Goal: Communication & Community: Answer question/provide support

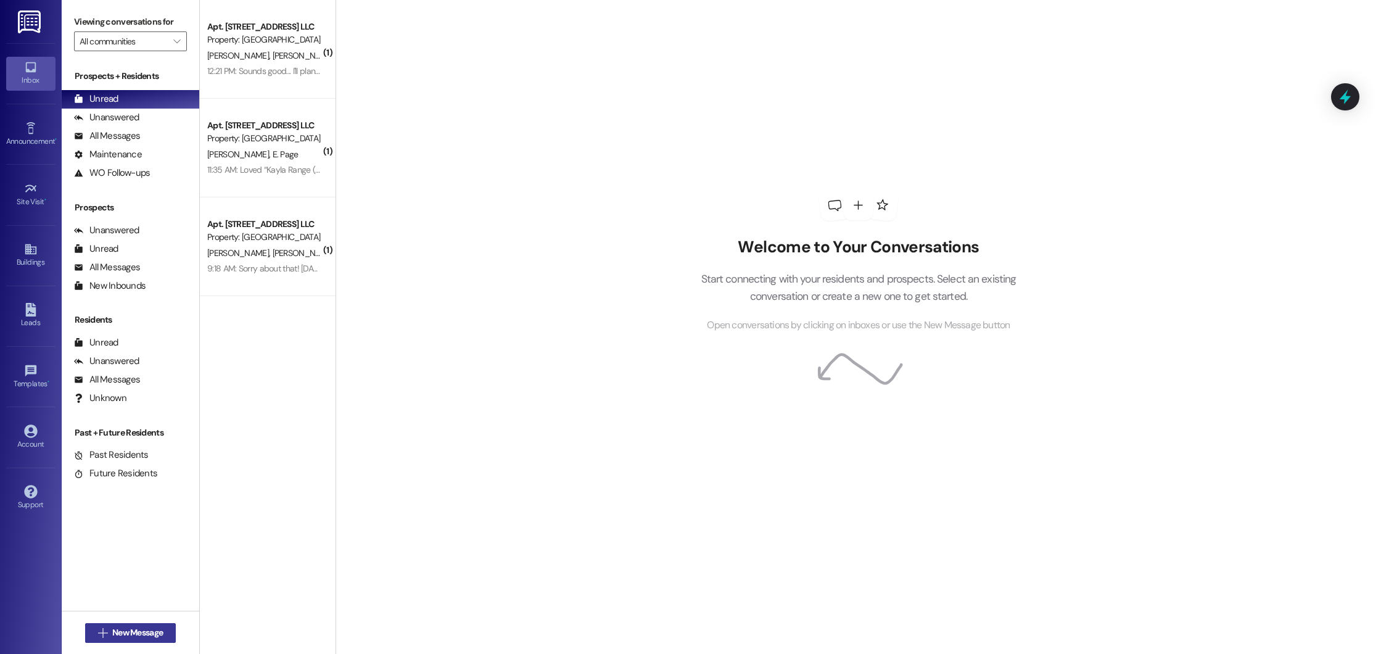
click at [145, 636] on span "New Message" at bounding box center [137, 632] width 51 height 13
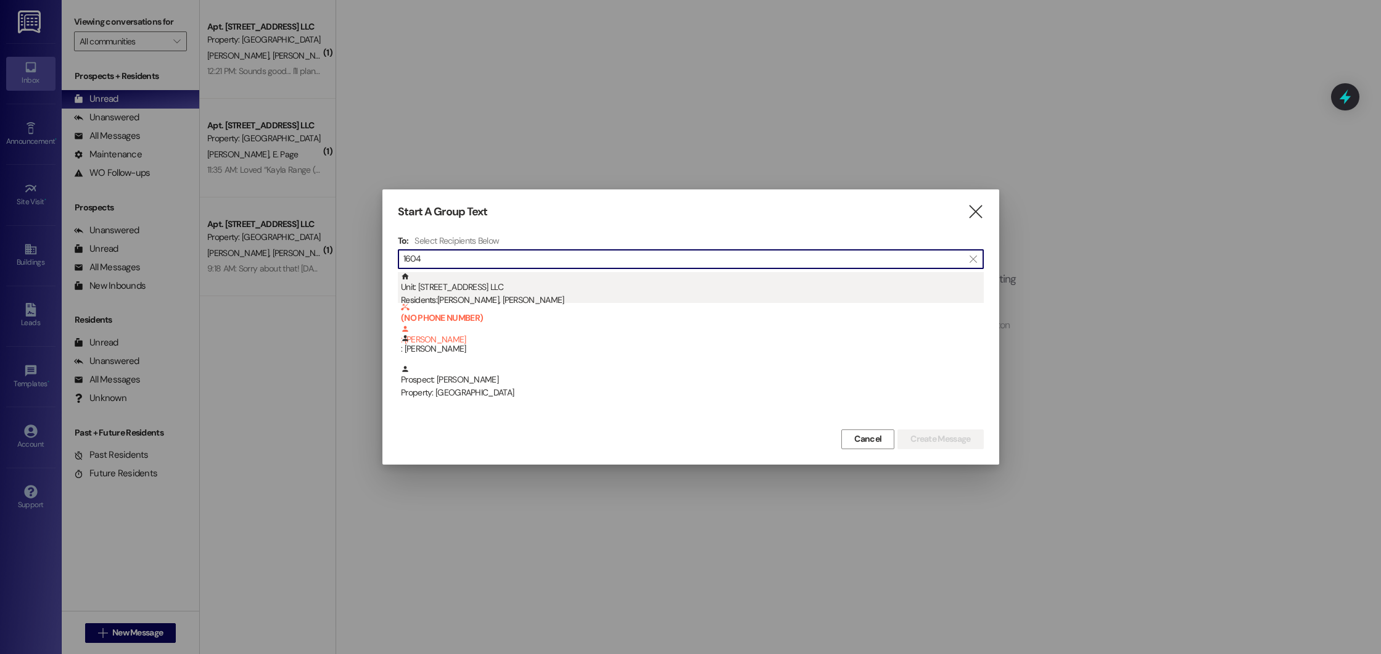
type input "1604"
click at [492, 292] on div "Unit: 1604 - 1600 Beacon Place Northport LLC Residents: Steven Pevey, Mary Pevey" at bounding box center [692, 289] width 583 height 35
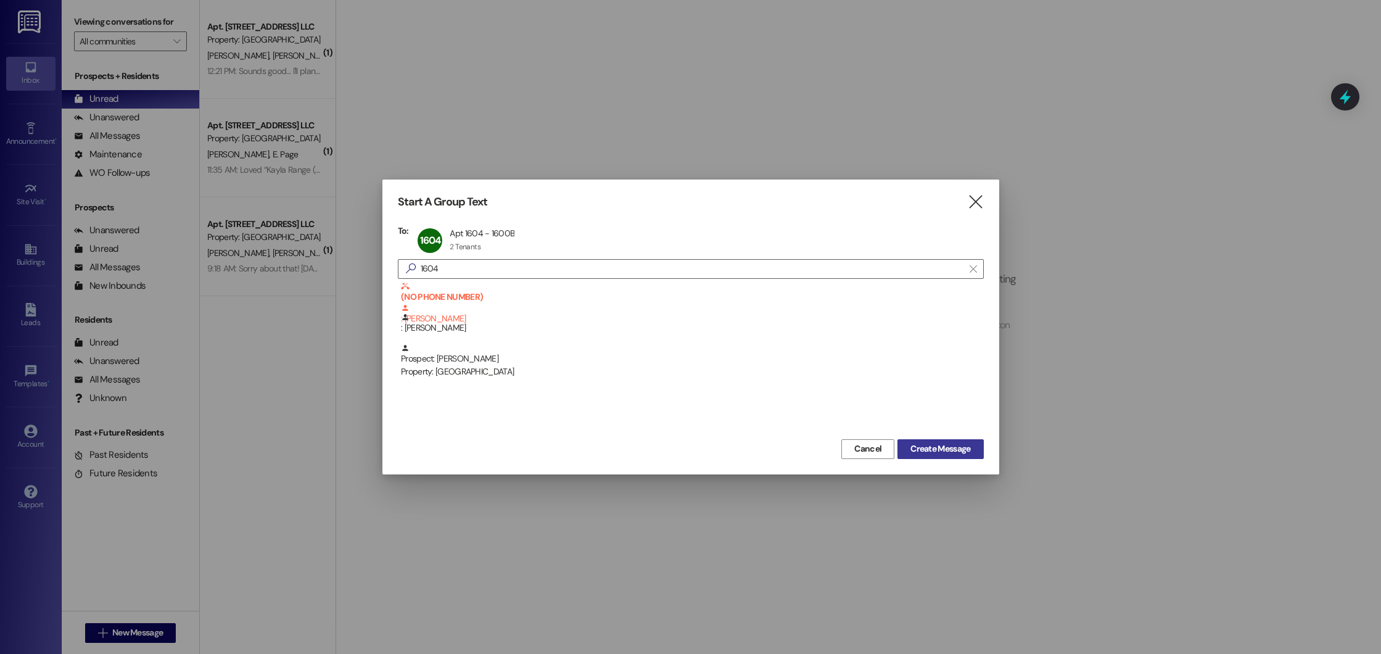
click at [928, 442] on span "Create Message" at bounding box center [941, 448] width 60 height 13
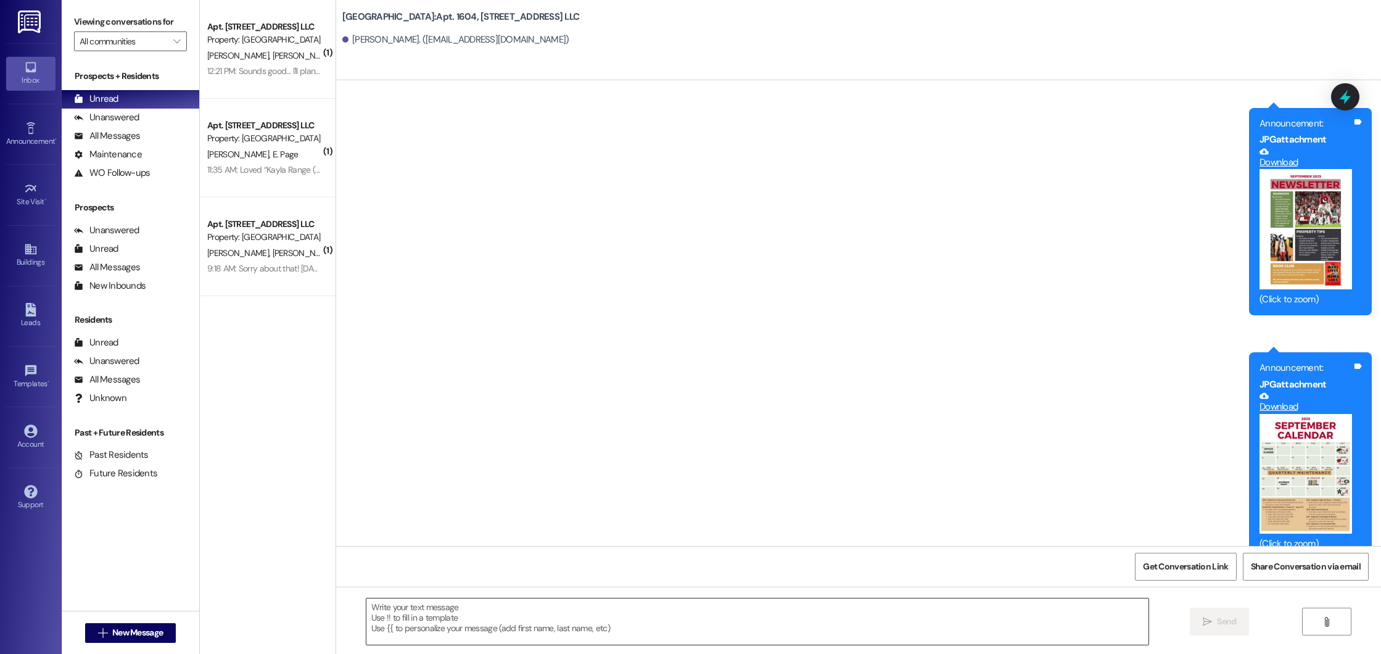
scroll to position [9255, 0]
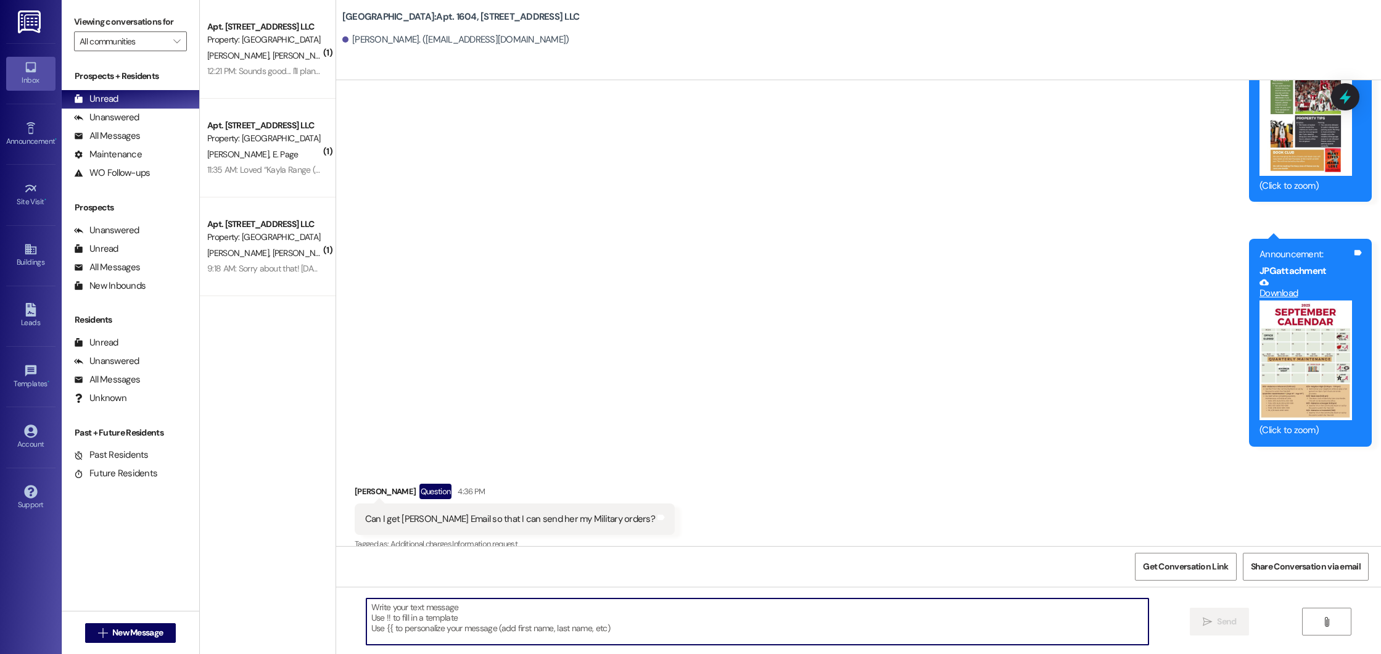
click at [387, 615] on textarea at bounding box center [757, 621] width 783 height 46
type textarea "summer@imscommunities.com"
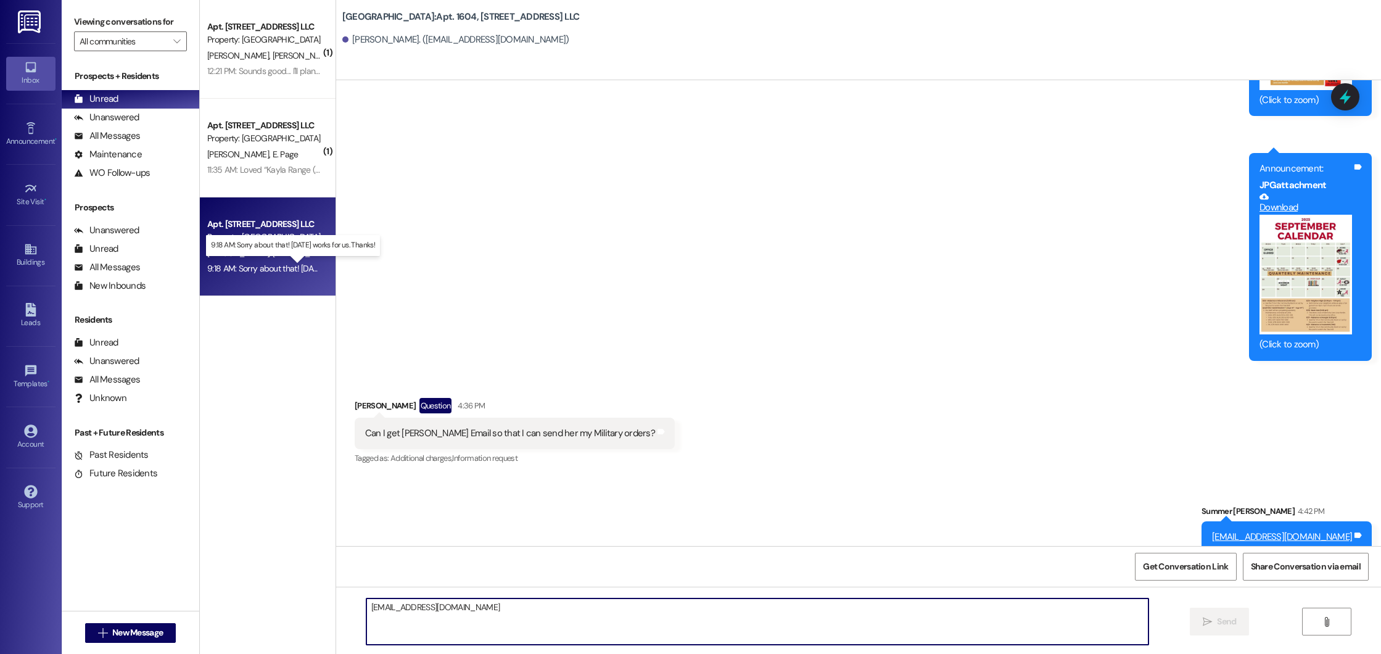
click at [256, 271] on div "9:18 AM: Sorry about that! Thursday works for us. Thanks! 9:18 AM: Sorry about …" at bounding box center [304, 268] width 194 height 11
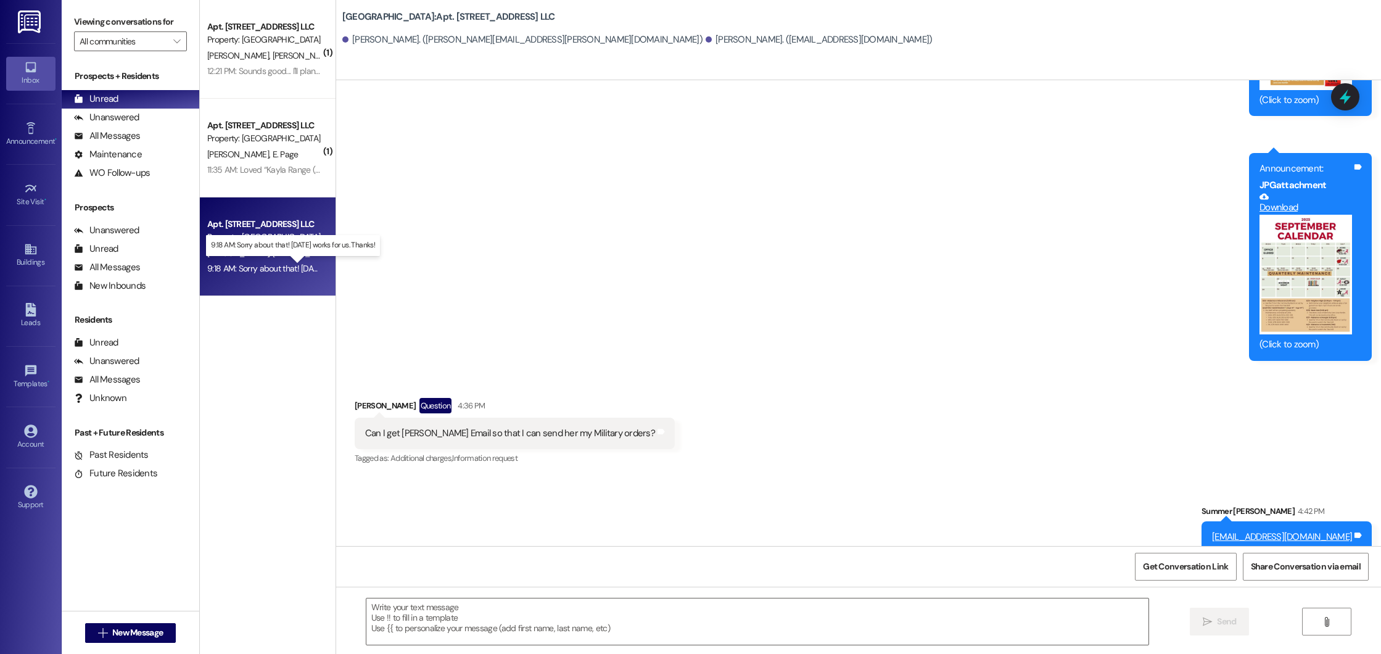
scroll to position [22453, 0]
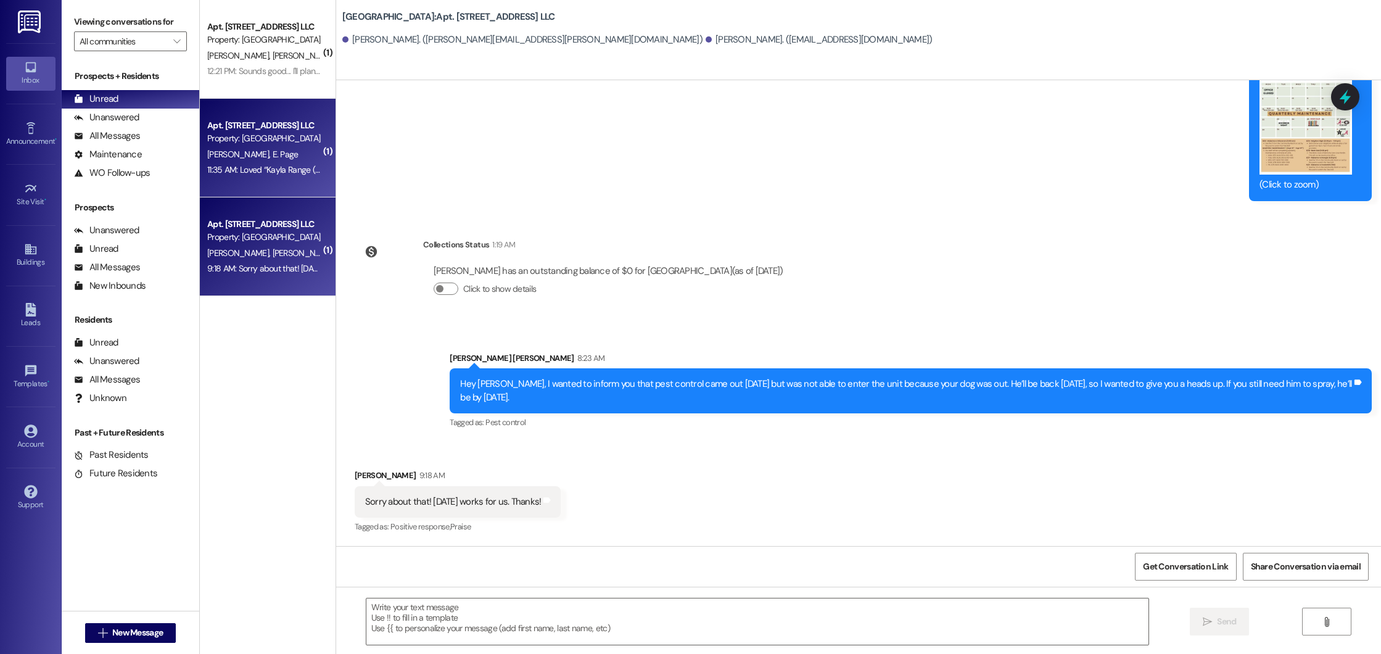
click at [239, 180] on div "Apt. 603, 600 Beacon Place Northport LLC Property: Beacon Place Northport M. Wa…" at bounding box center [268, 148] width 136 height 99
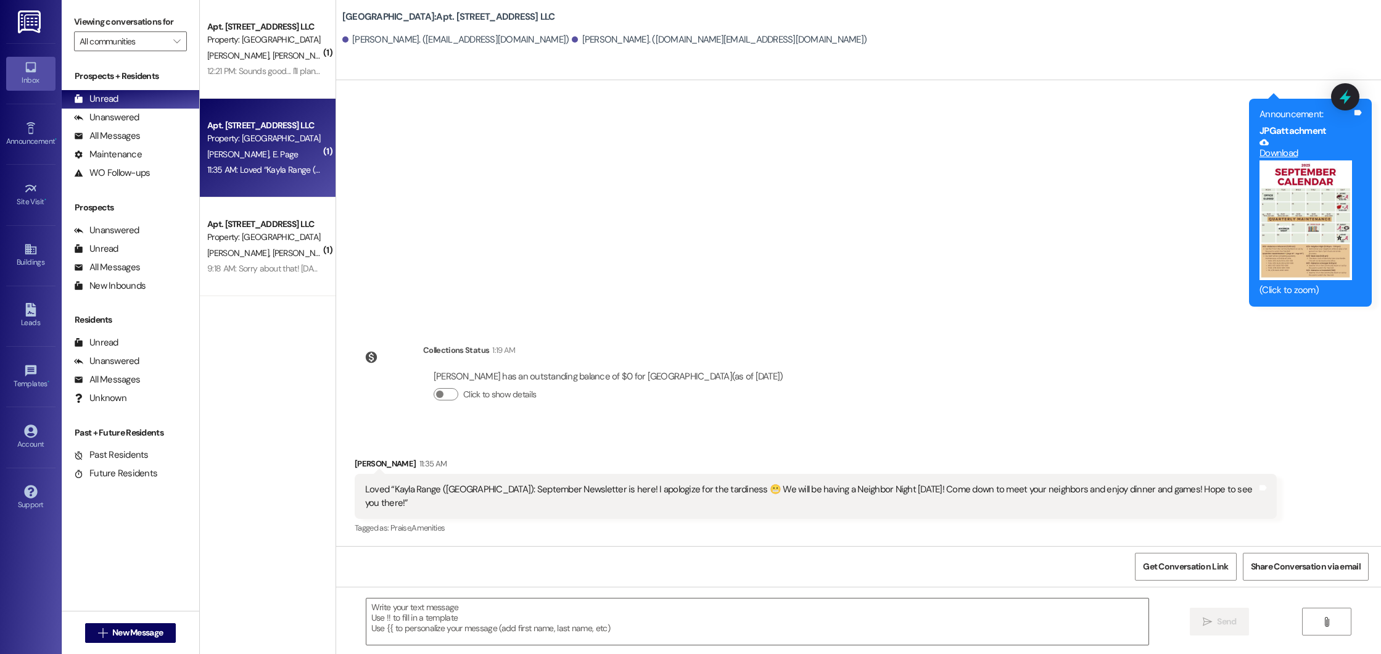
scroll to position [685, 0]
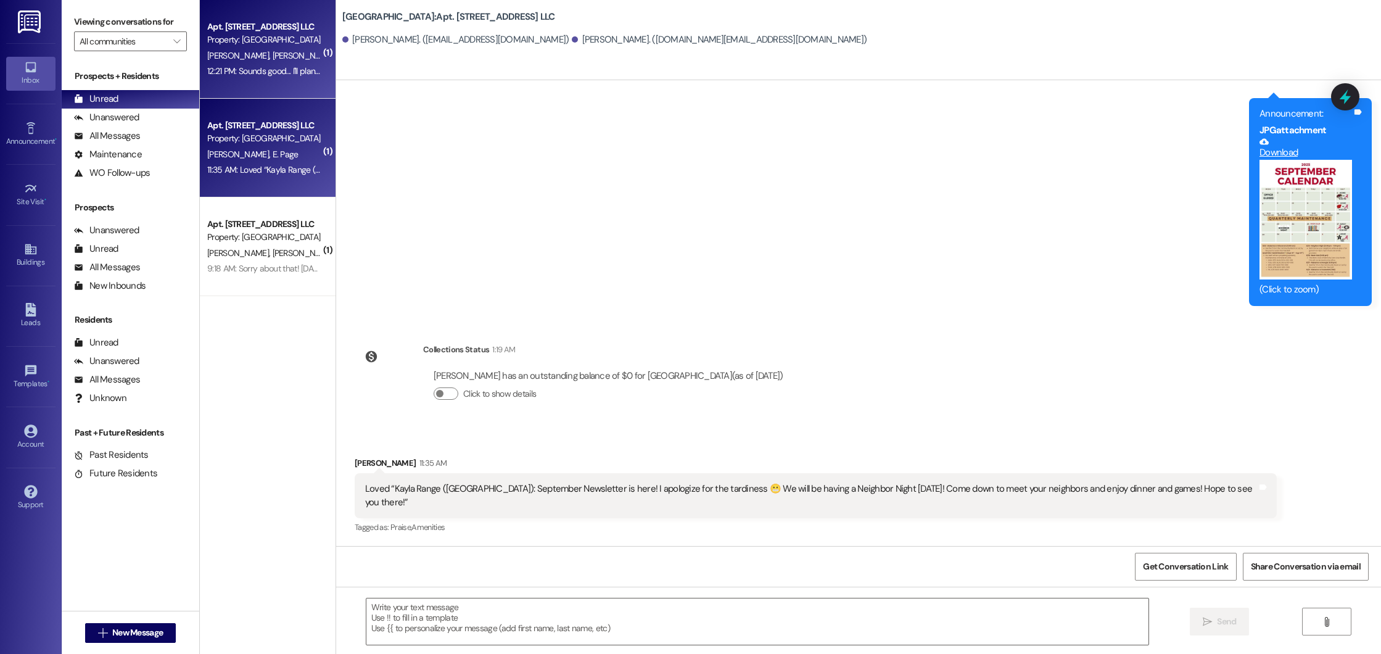
click at [286, 64] on div "12:21 PM: Sounds good... I'll plan to take her to work with me so he can get in…" at bounding box center [264, 71] width 117 height 15
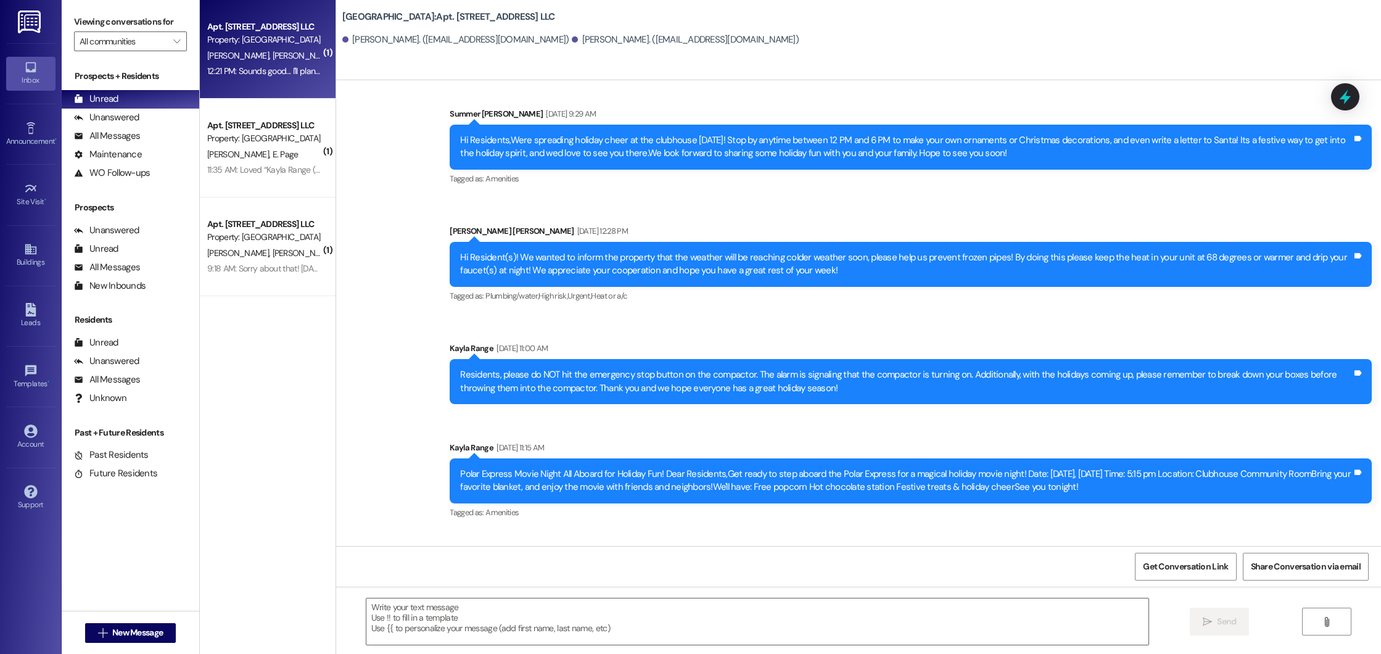
scroll to position [15499, 0]
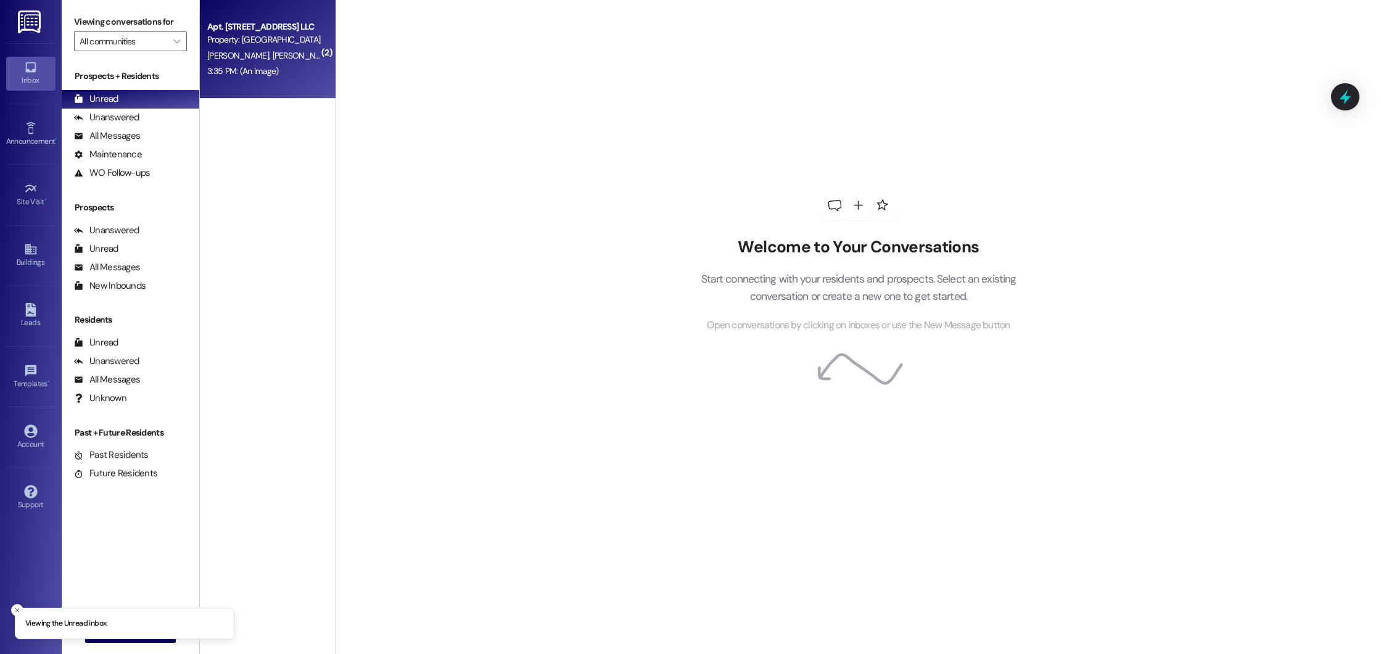
click at [308, 62] on div "[PERSON_NAME] [PERSON_NAME]" at bounding box center [264, 55] width 117 height 15
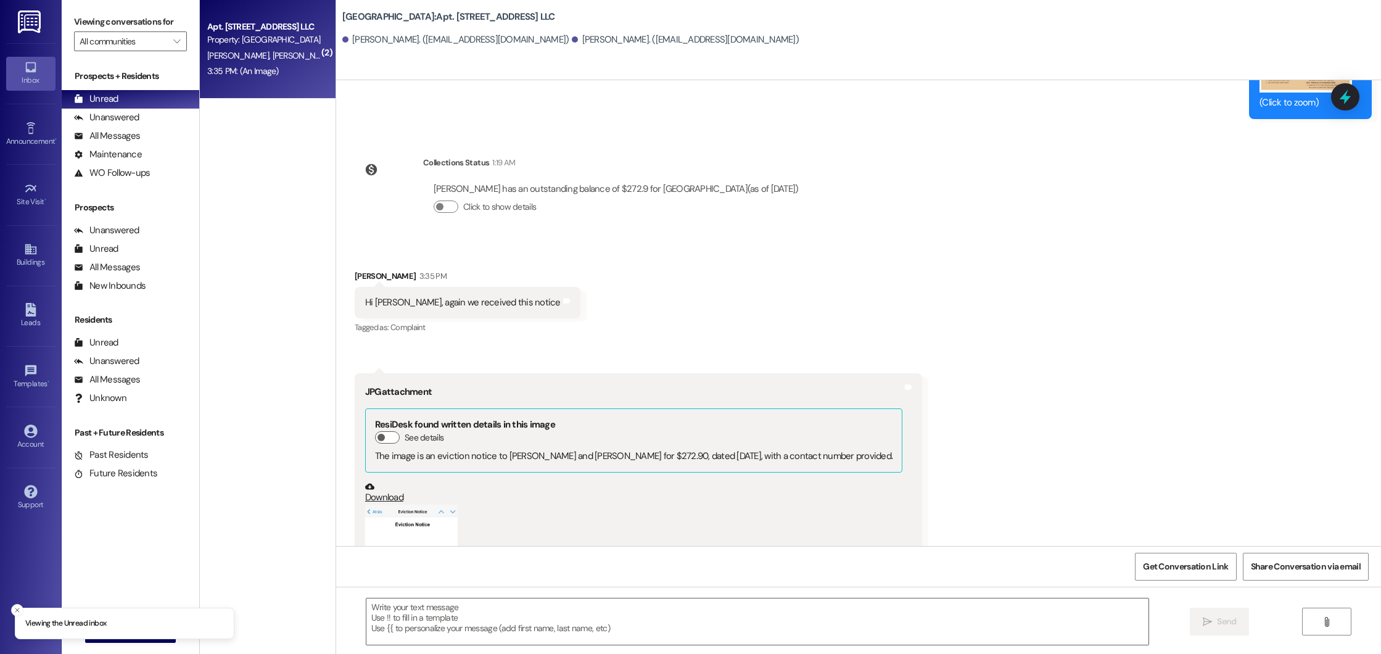
scroll to position [13491, 0]
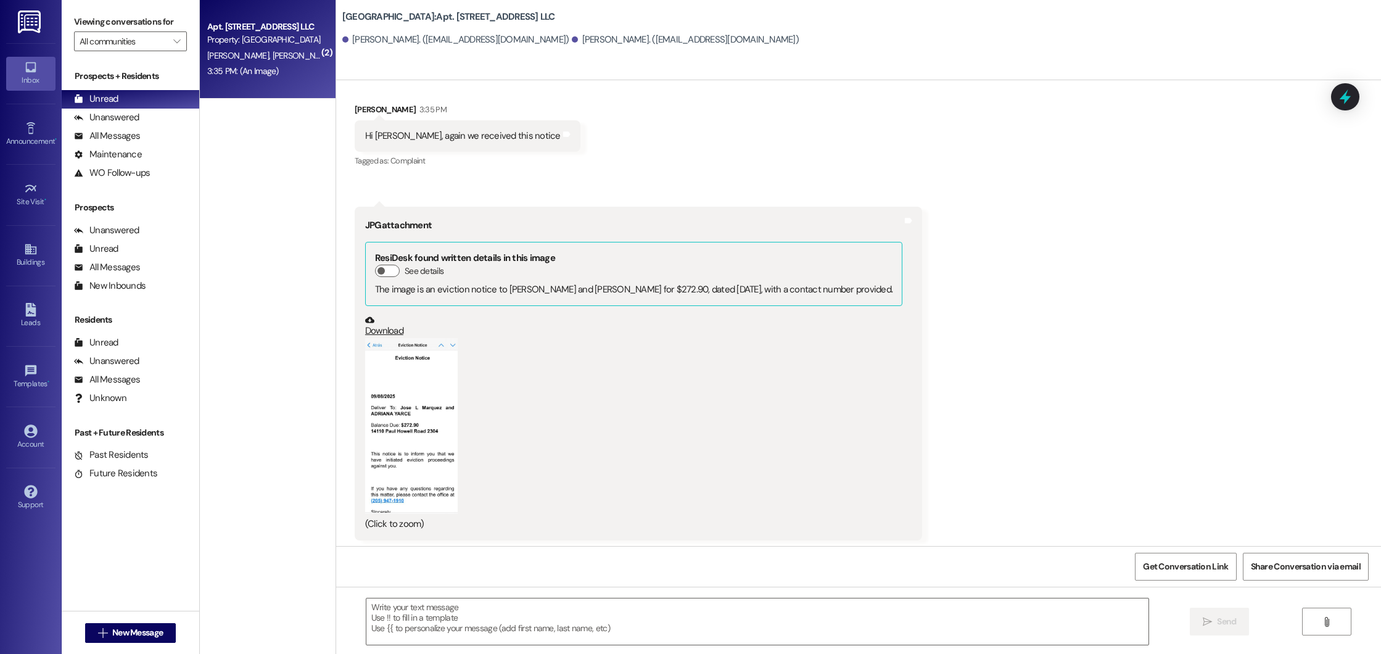
click at [407, 424] on button "Zoom image" at bounding box center [411, 426] width 93 height 176
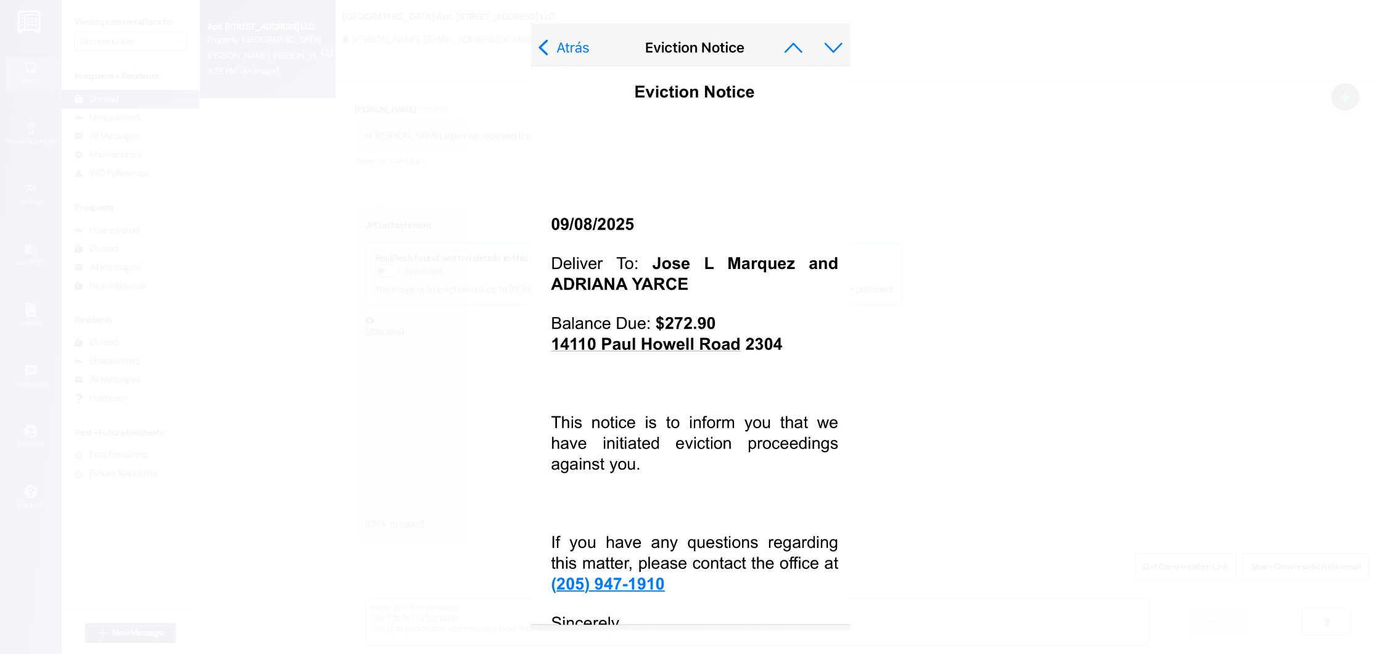
click at [407, 424] on button "Unzoom image" at bounding box center [690, 327] width 1381 height 654
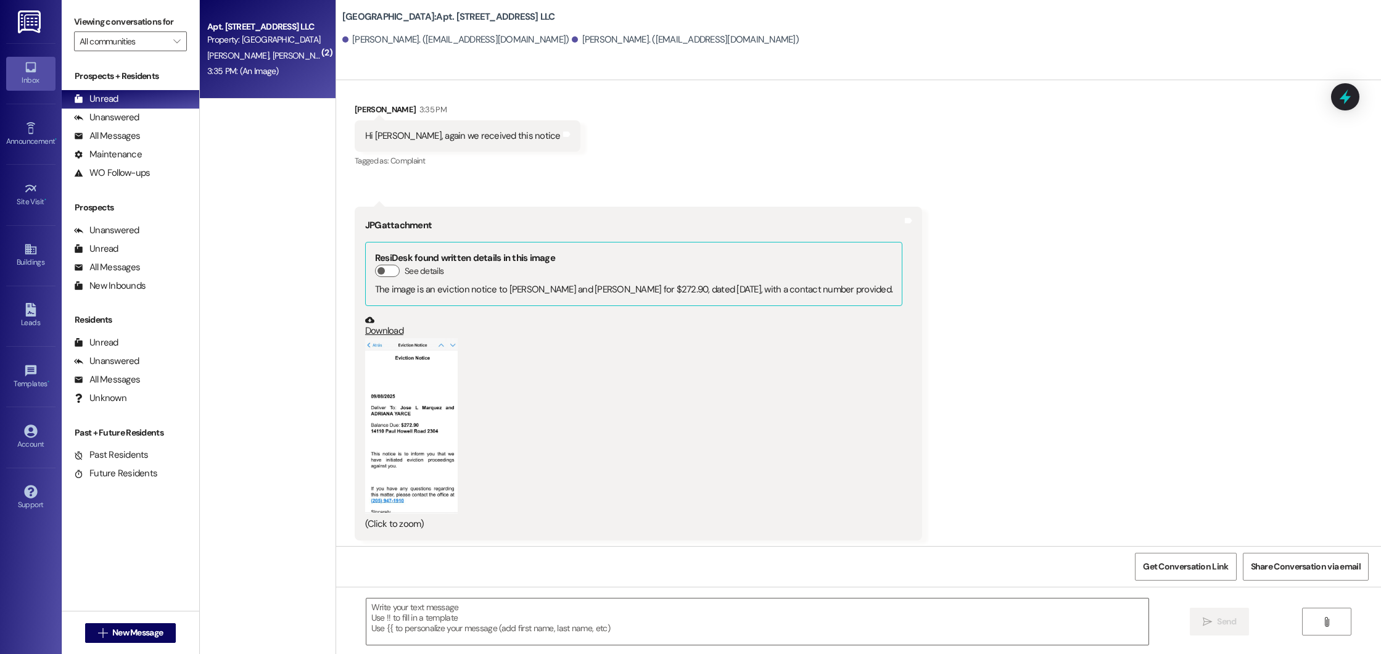
click at [403, 429] on button "Zoom image" at bounding box center [411, 426] width 93 height 176
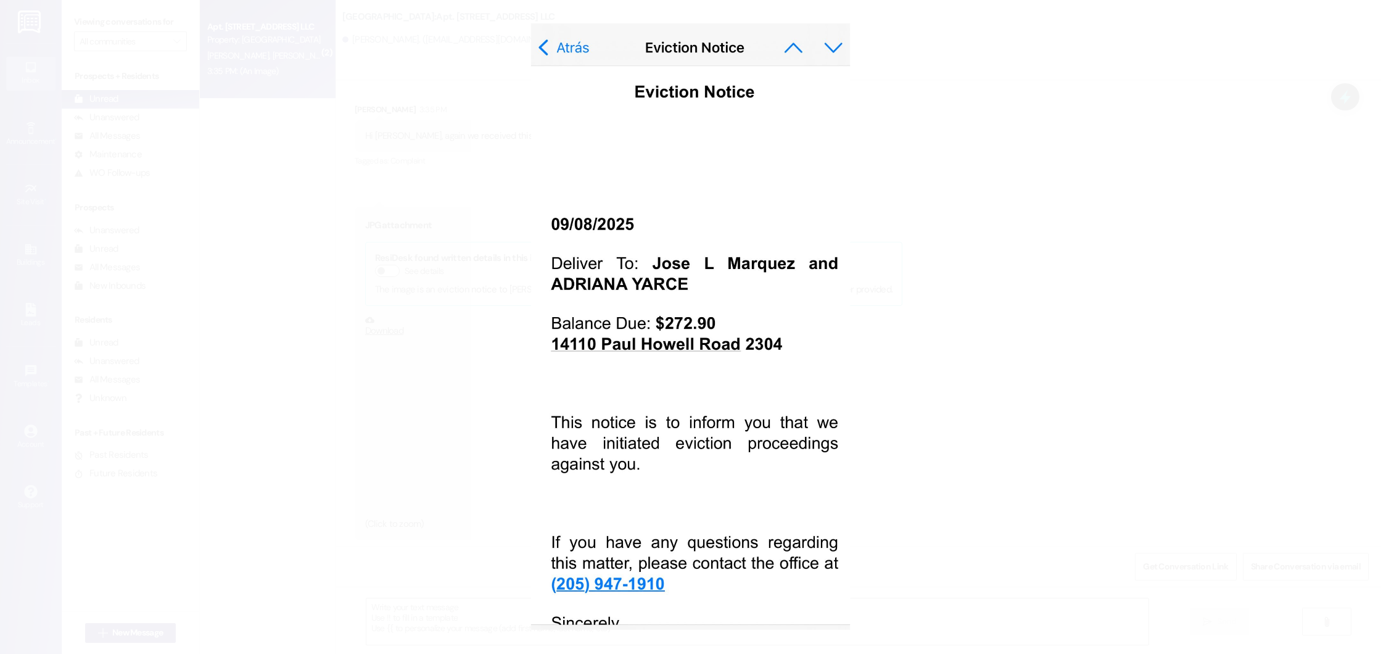
click at [368, 181] on button "Unzoom image" at bounding box center [690, 327] width 1381 height 654
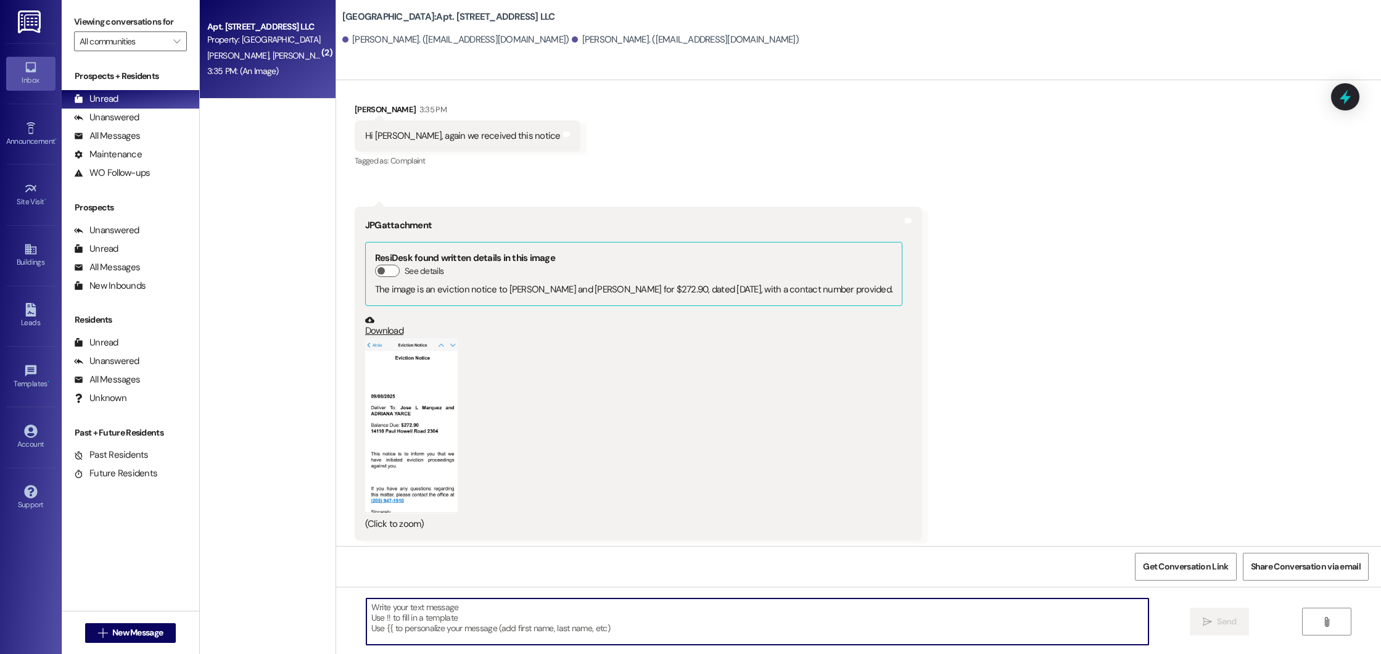
click at [413, 604] on textarea at bounding box center [757, 621] width 783 height 46
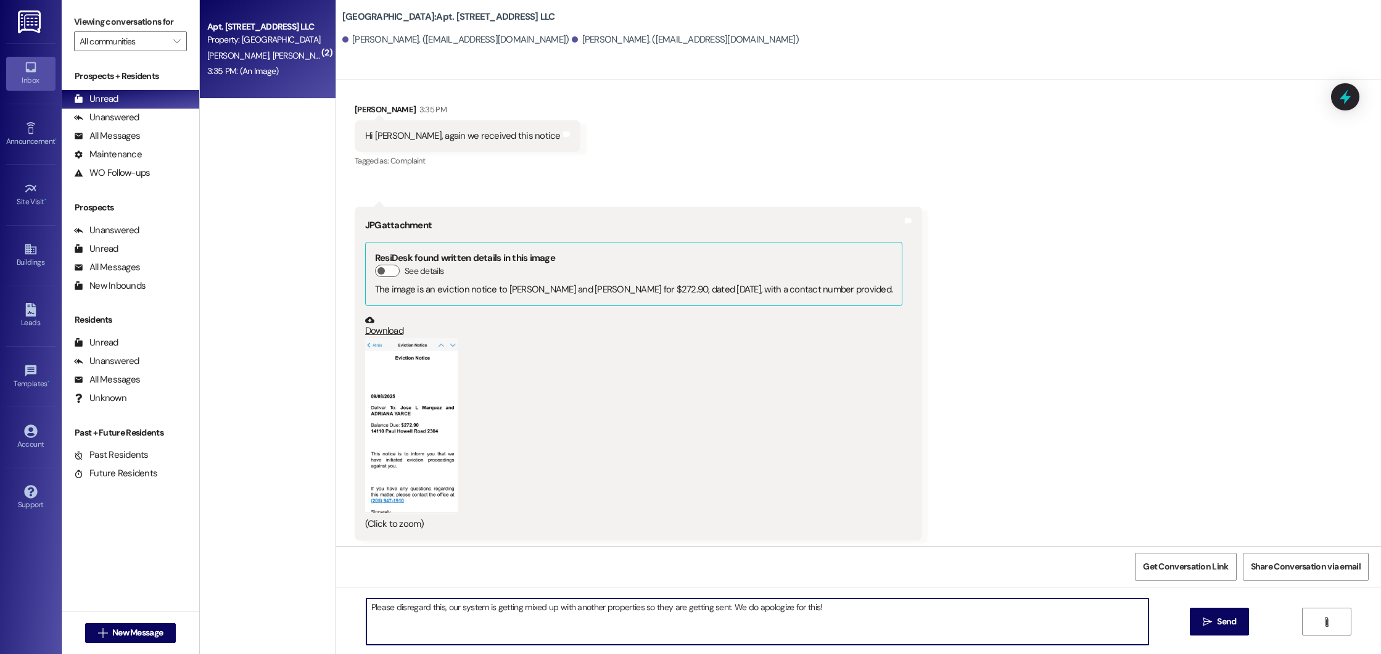
type textarea "Please disregard this, our system is getting mixed up with another properties s…"
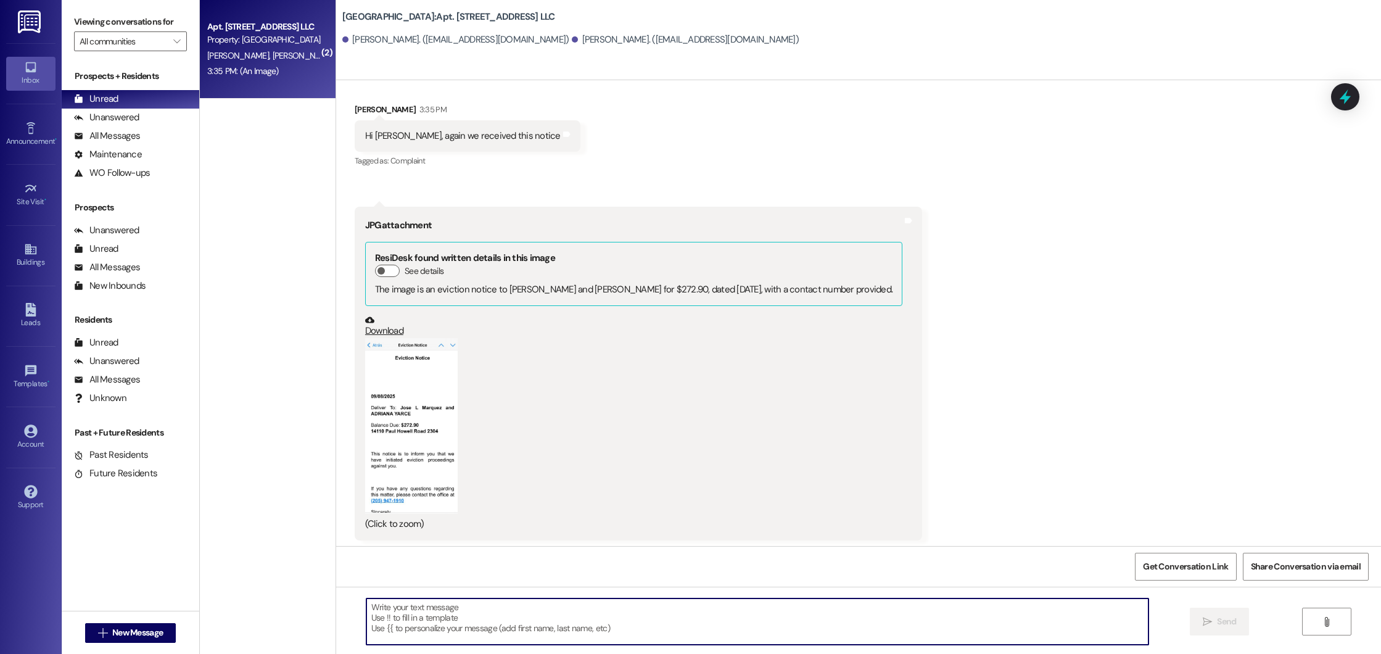
scroll to position [13491, 0]
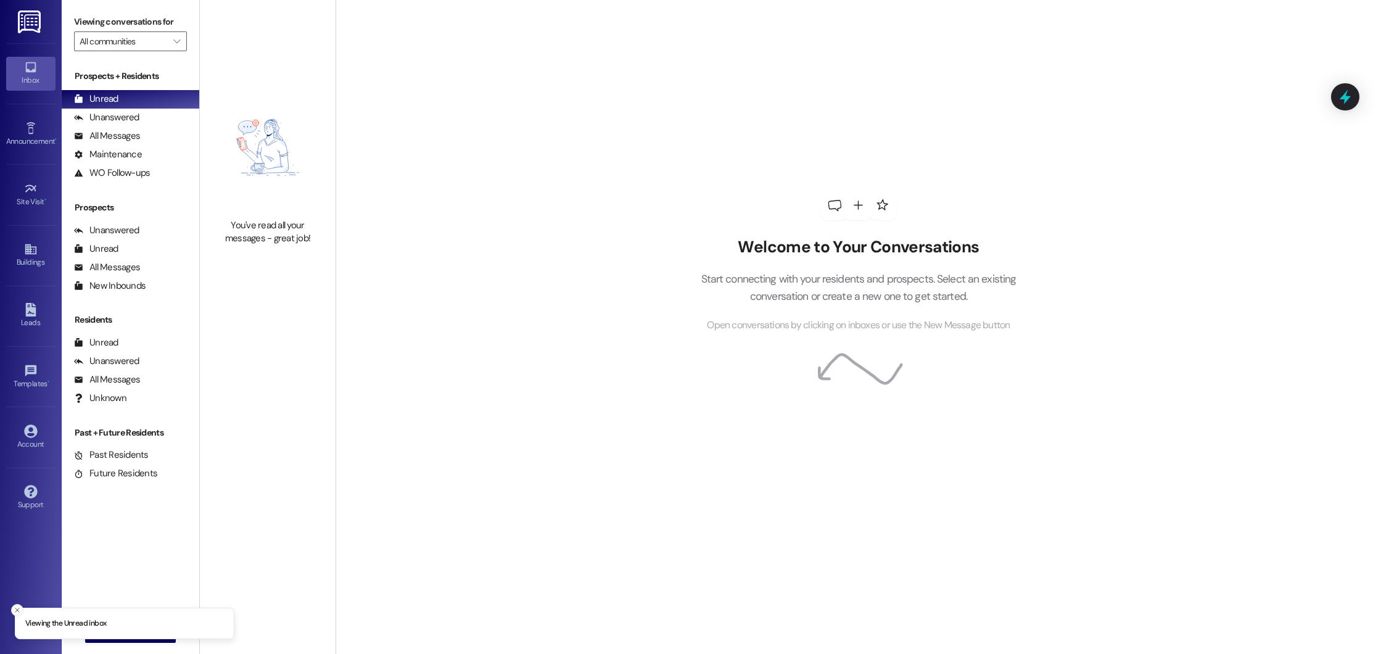
click at [14, 610] on icon "Close toast" at bounding box center [17, 610] width 7 height 7
click at [123, 632] on span "New Message" at bounding box center [137, 632] width 51 height 13
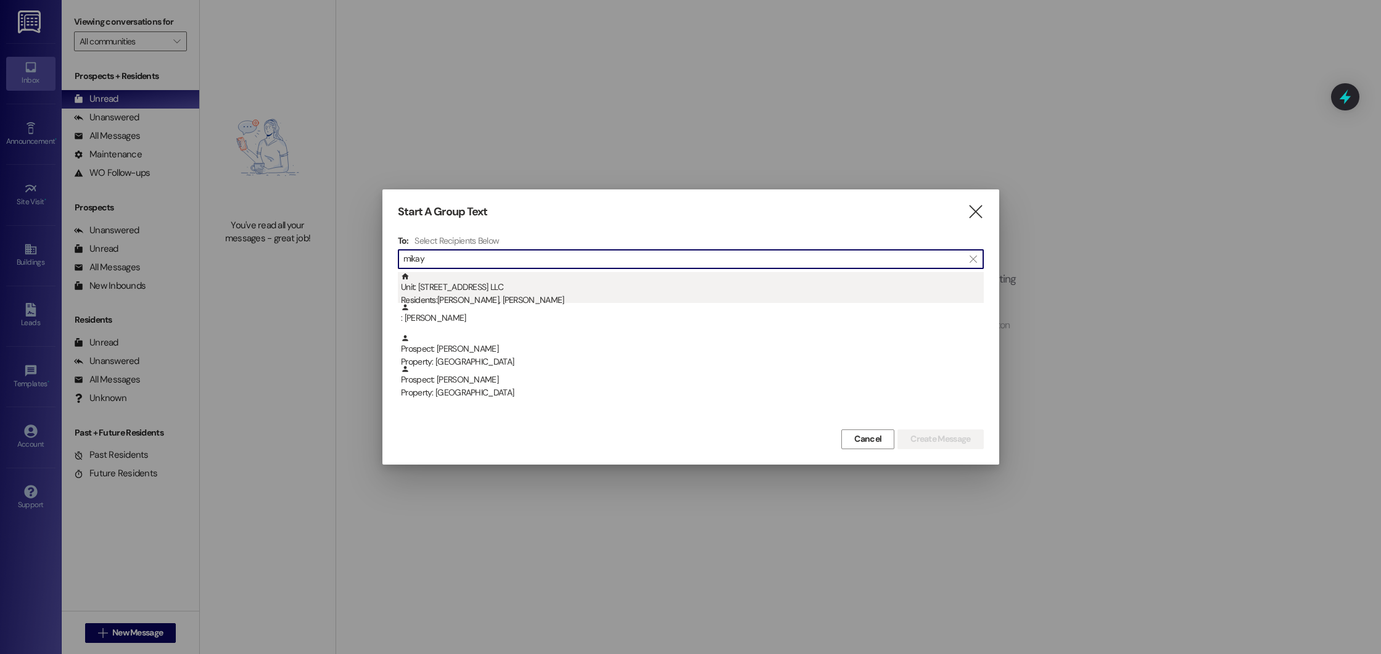
type input "mikay"
click at [565, 296] on div "Residents: James Hartley, Mikayla Hartley" at bounding box center [692, 300] width 583 height 13
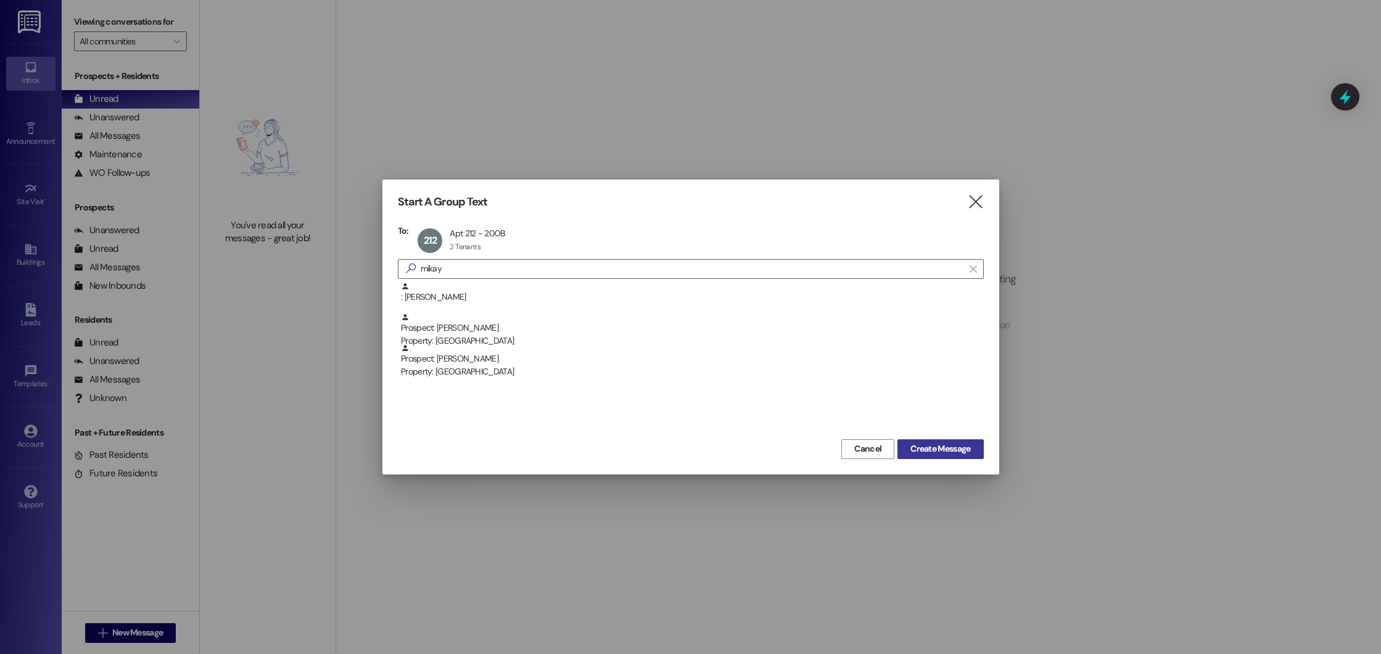
click at [953, 447] on span "Create Message" at bounding box center [941, 448] width 60 height 13
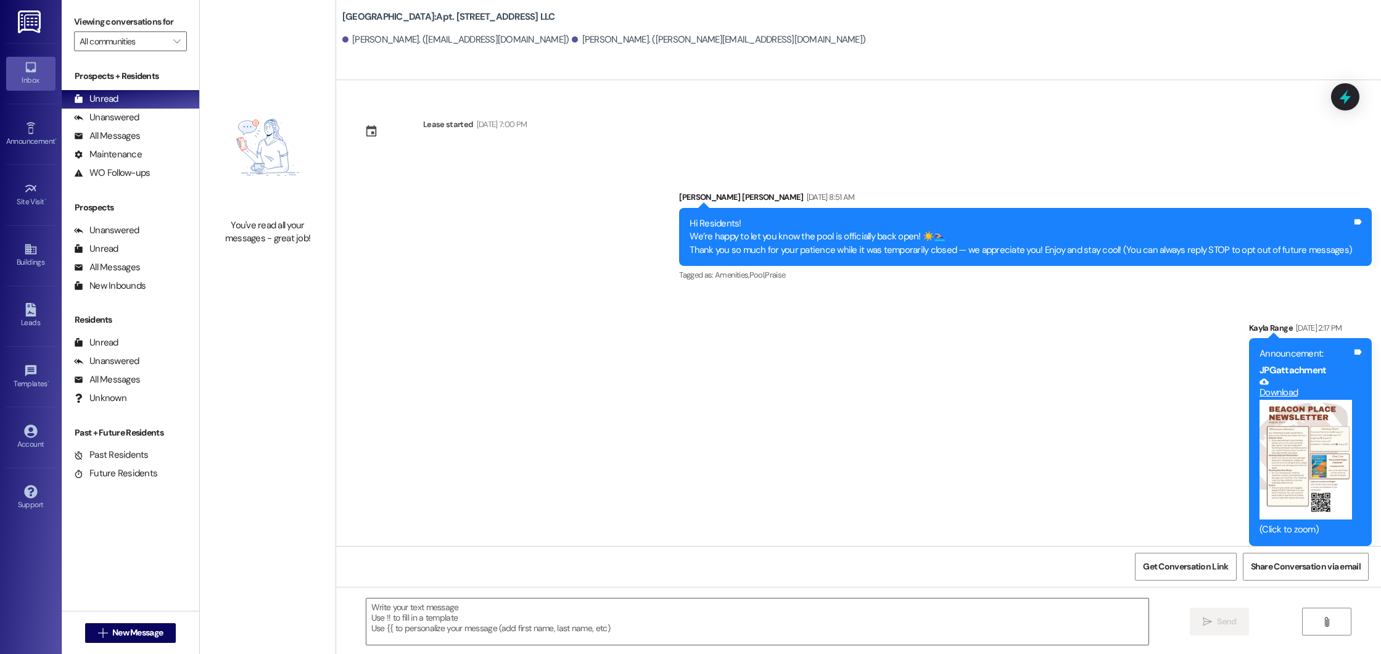
scroll to position [2369, 0]
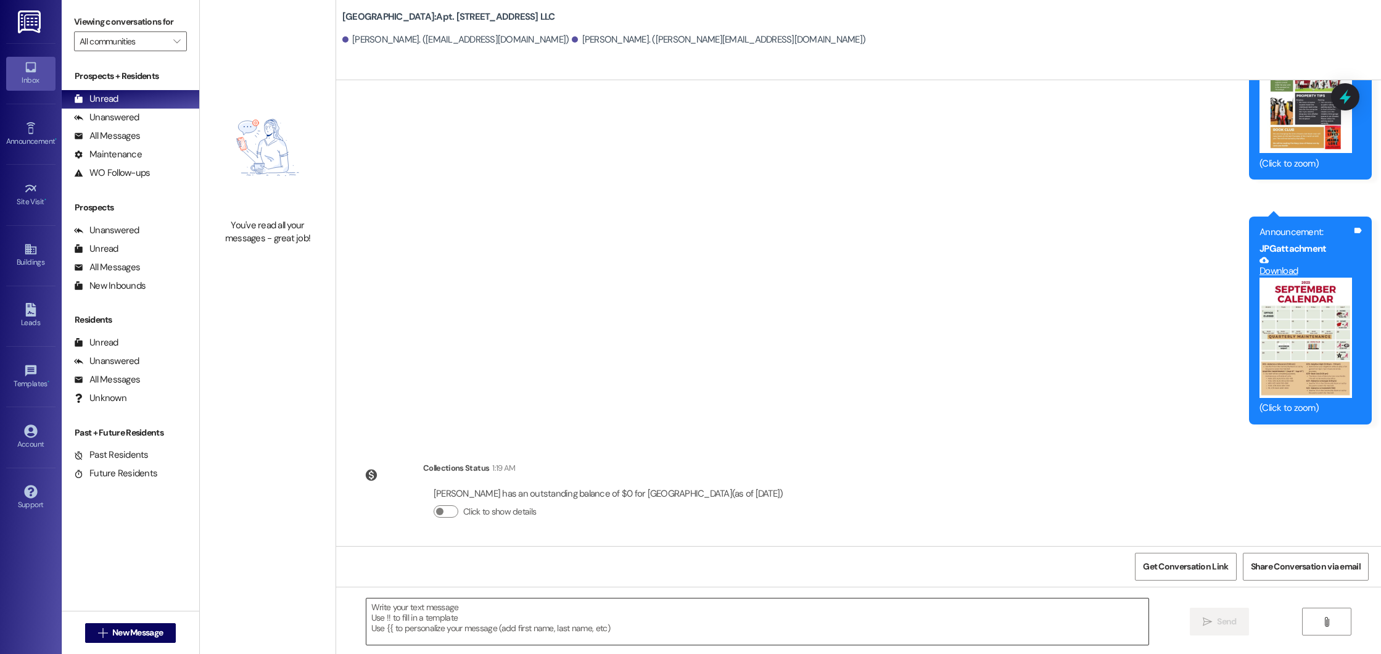
click at [541, 629] on textarea at bounding box center [757, 621] width 783 height 46
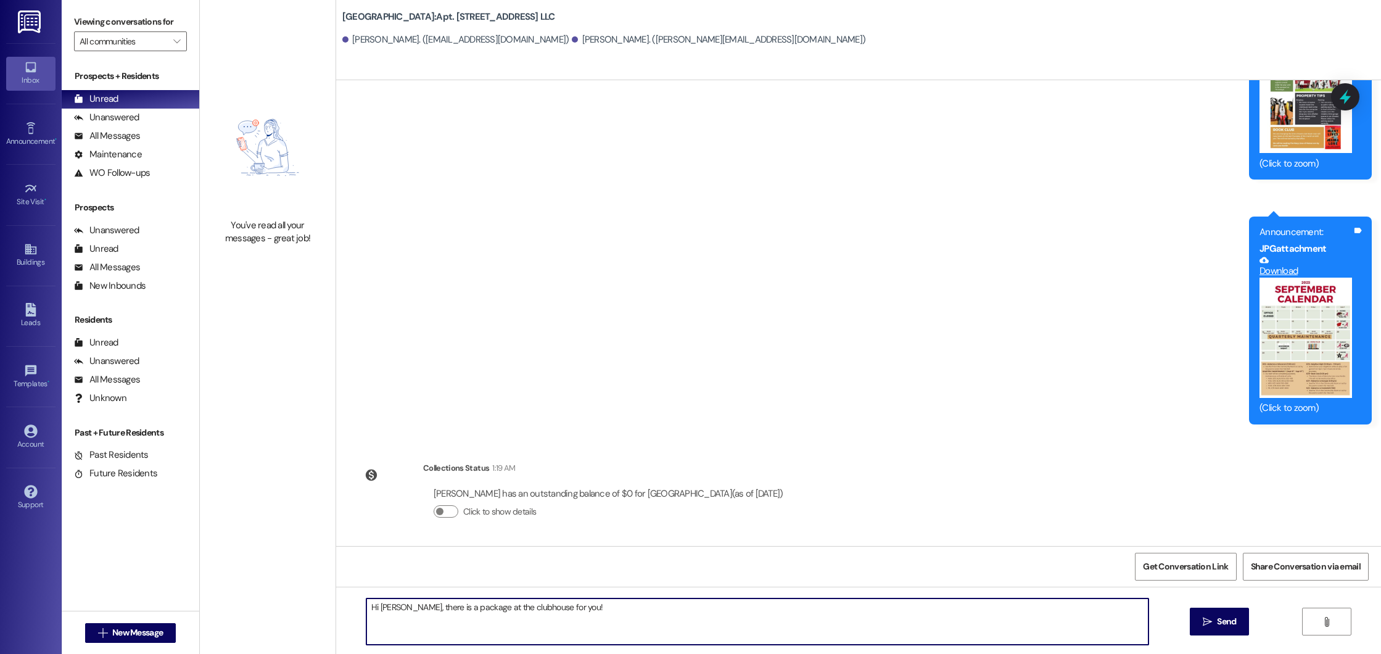
type textarea "Hi Mikayla, there is a package at the clubhouse for you!"
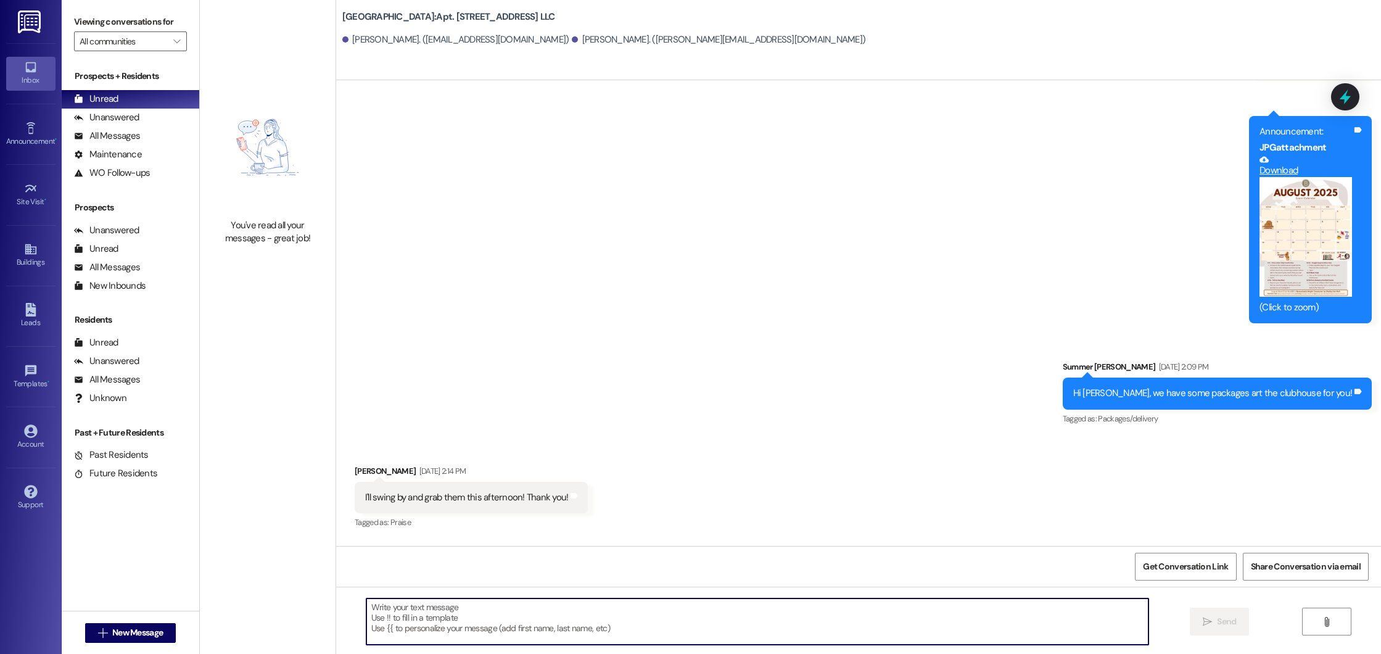
scroll to position [1202, 0]
